Goal: Information Seeking & Learning: Learn about a topic

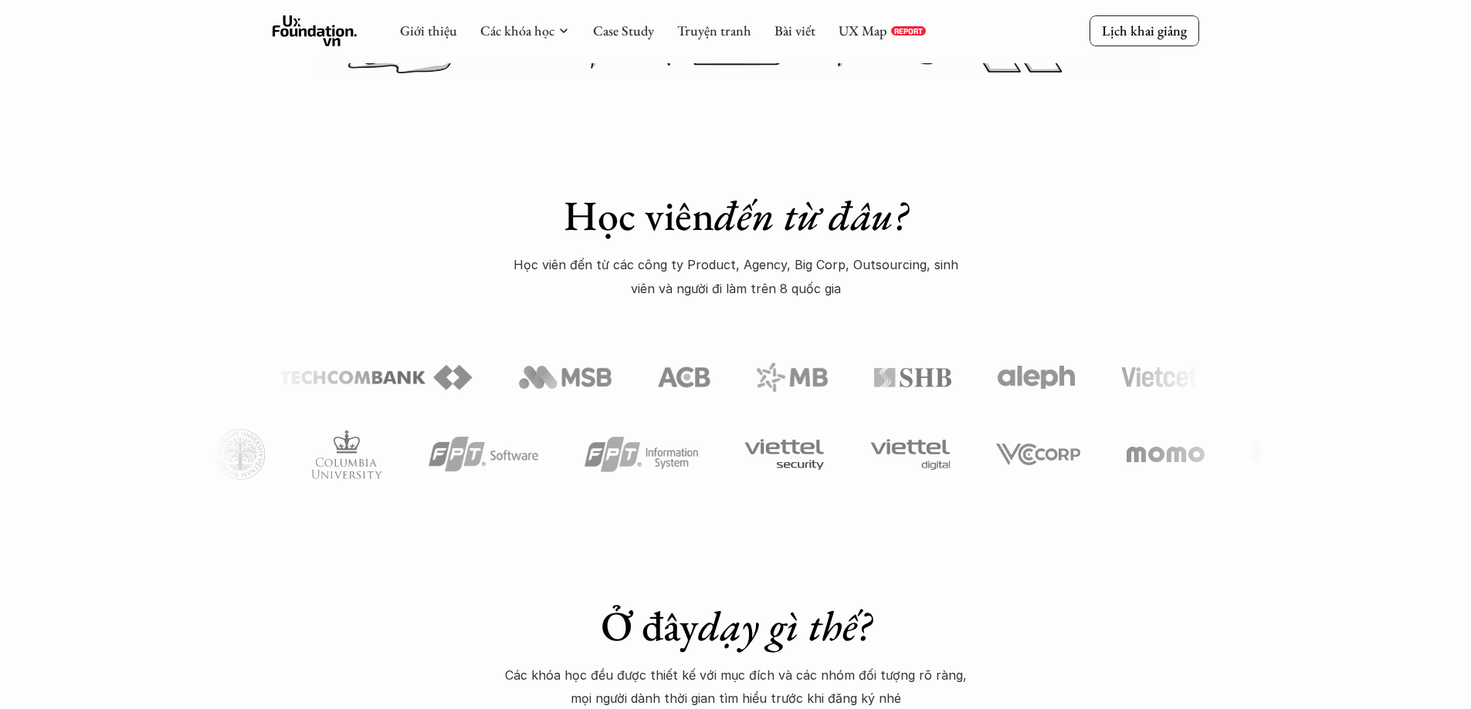
scroll to position [618, 0]
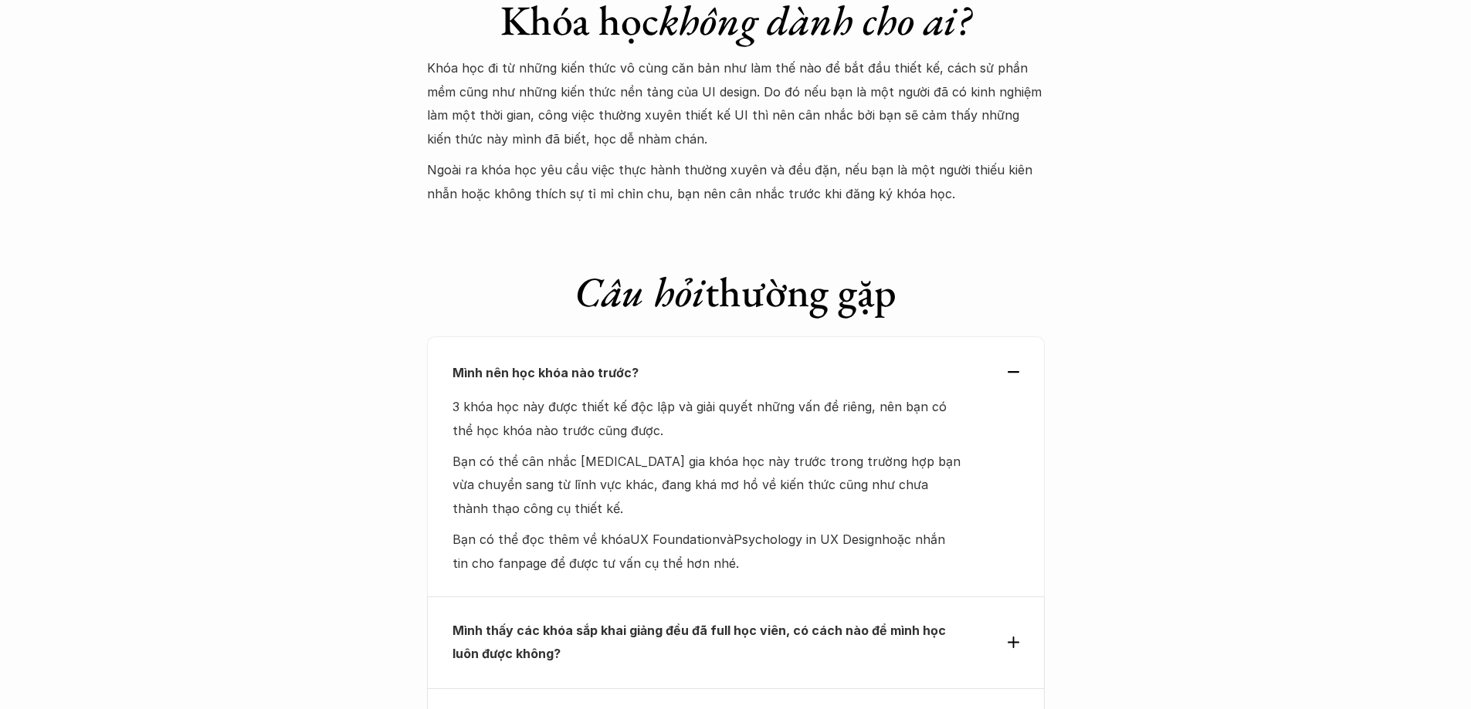
scroll to position [5095, 0]
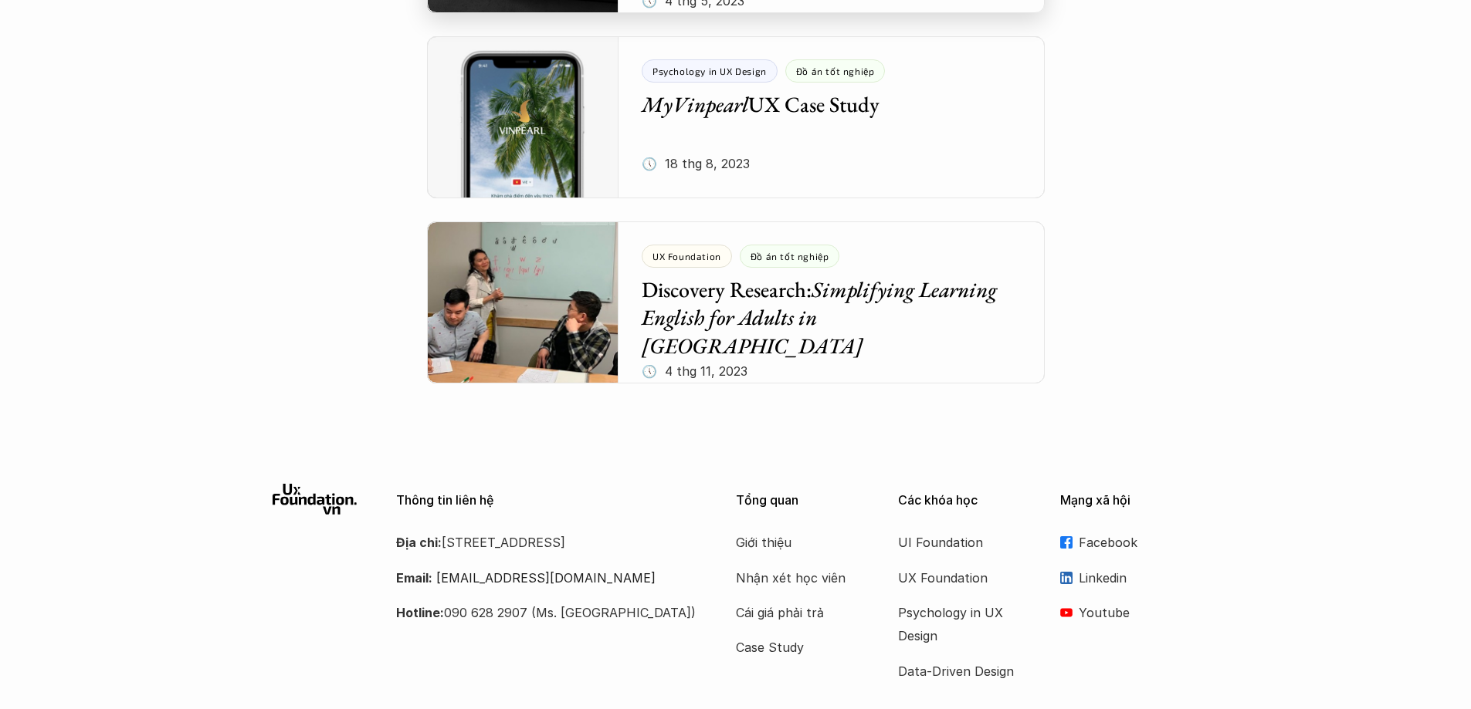
scroll to position [7257, 0]
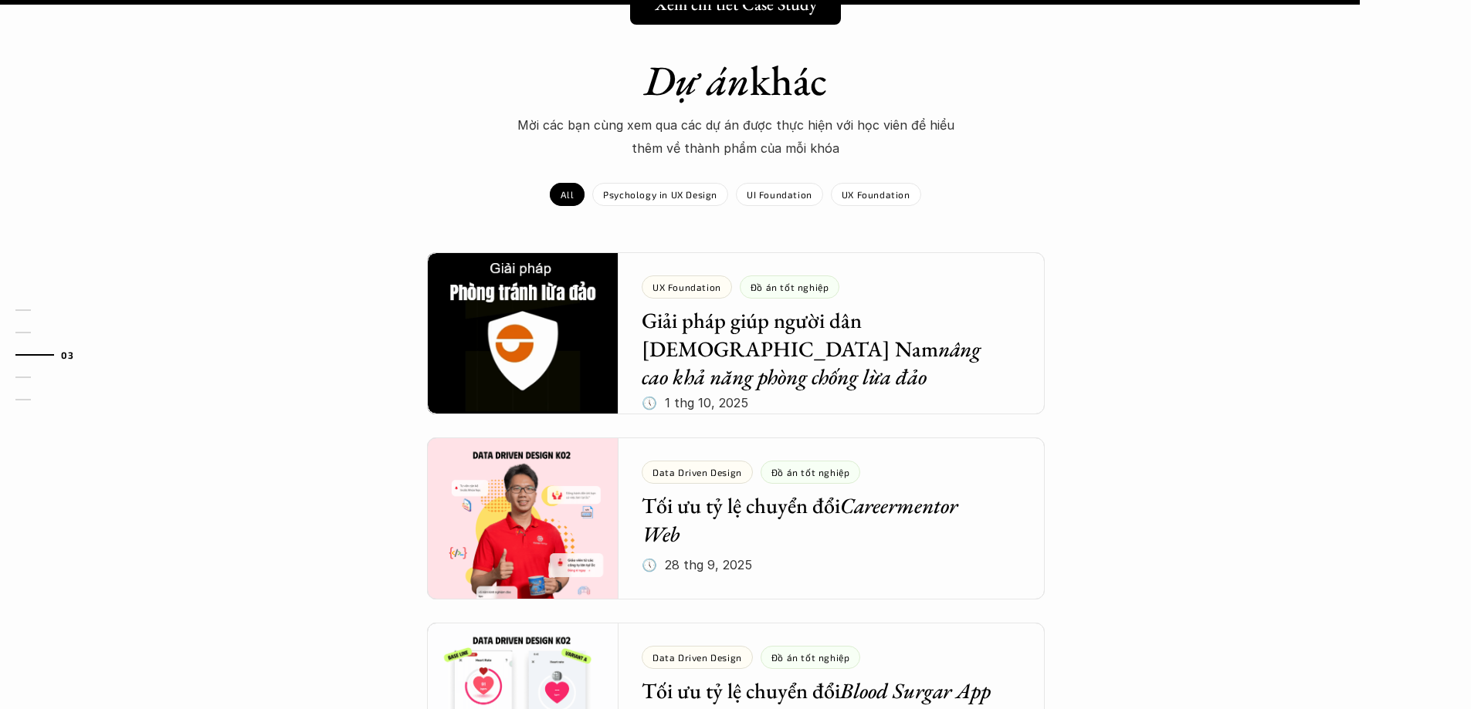
scroll to position [1312, 0]
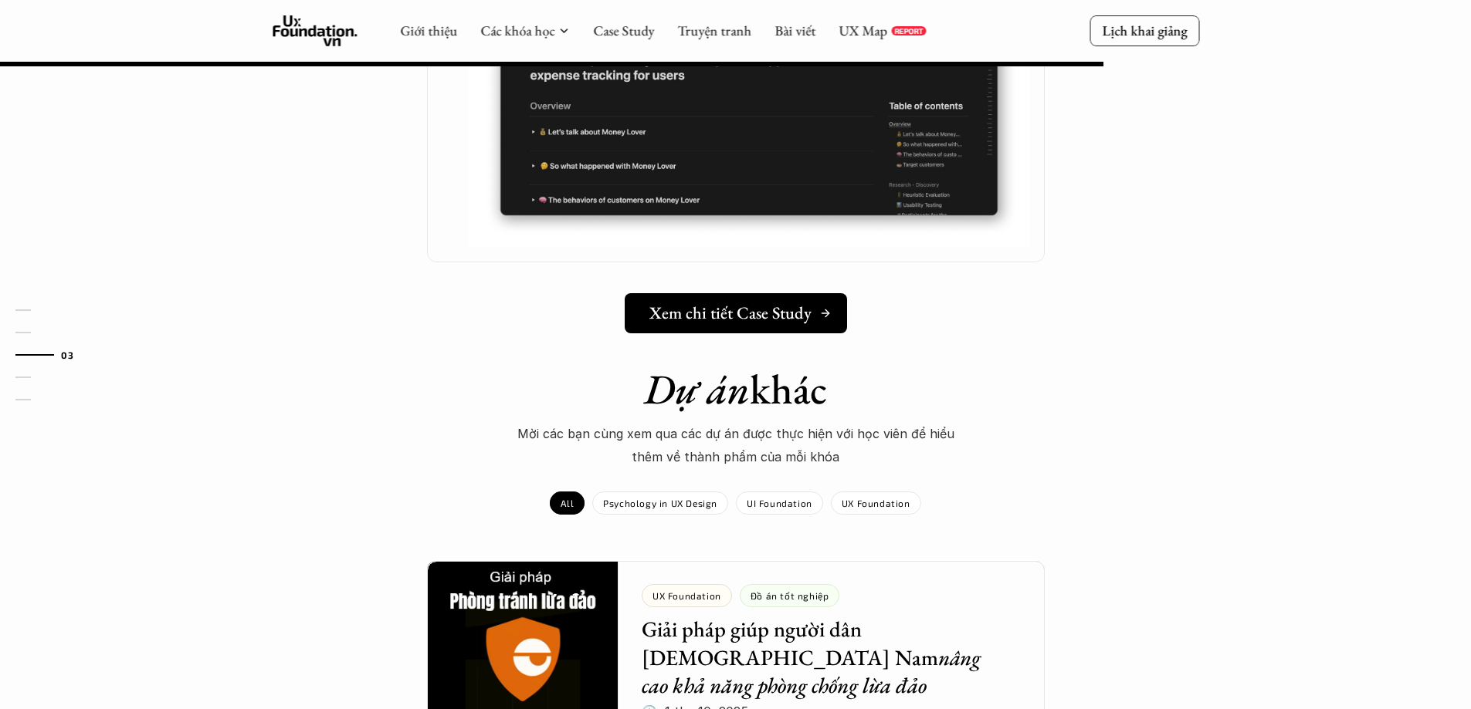
click at [744, 306] on link "Xem chi tiết Case Study" at bounding box center [736, 313] width 222 height 40
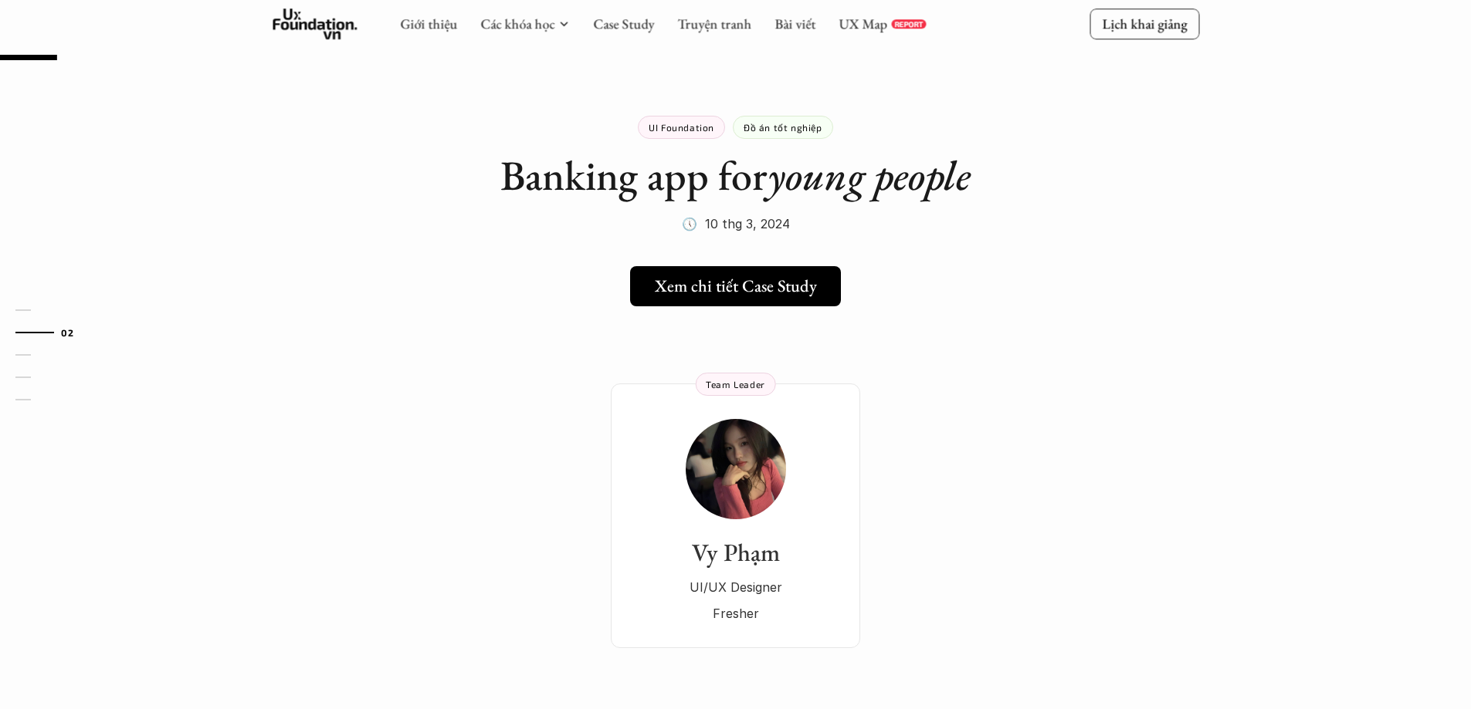
scroll to position [232, 0]
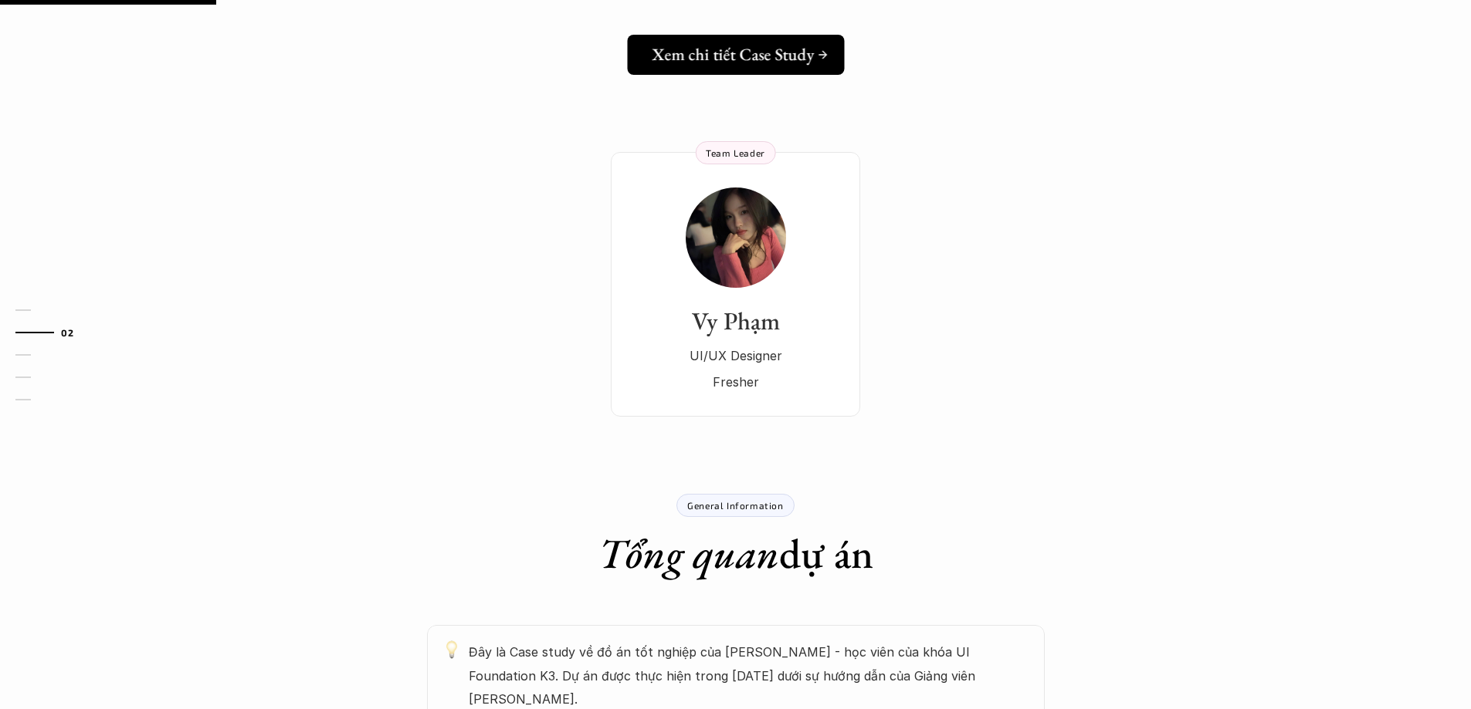
click at [720, 65] on h5 "Xem chi tiết Case Study" at bounding box center [733, 55] width 162 height 20
